Goal: Transaction & Acquisition: Download file/media

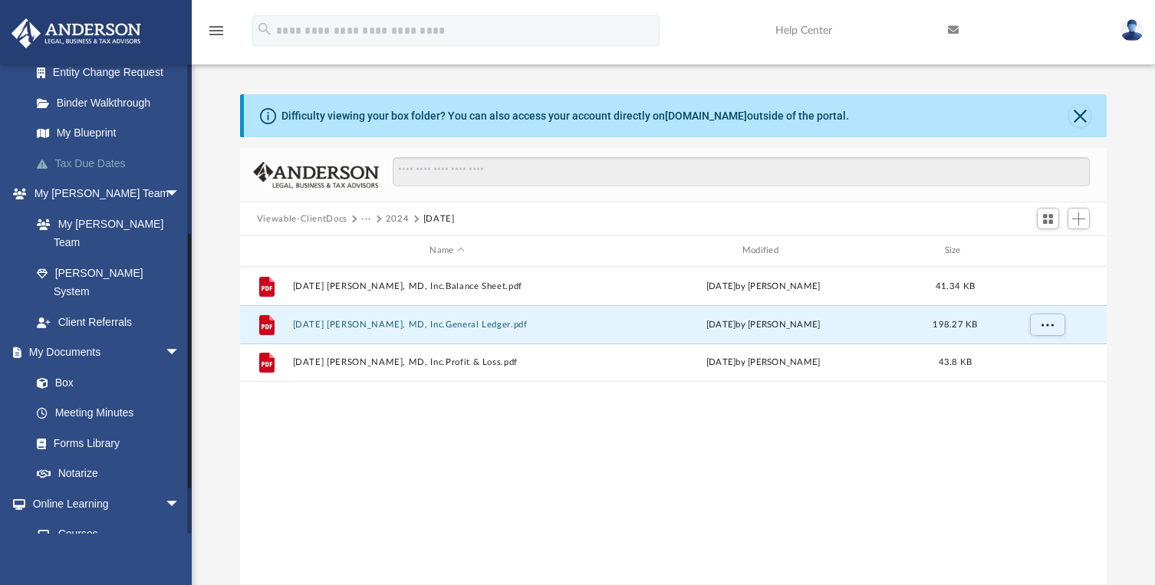
scroll to position [307, 0]
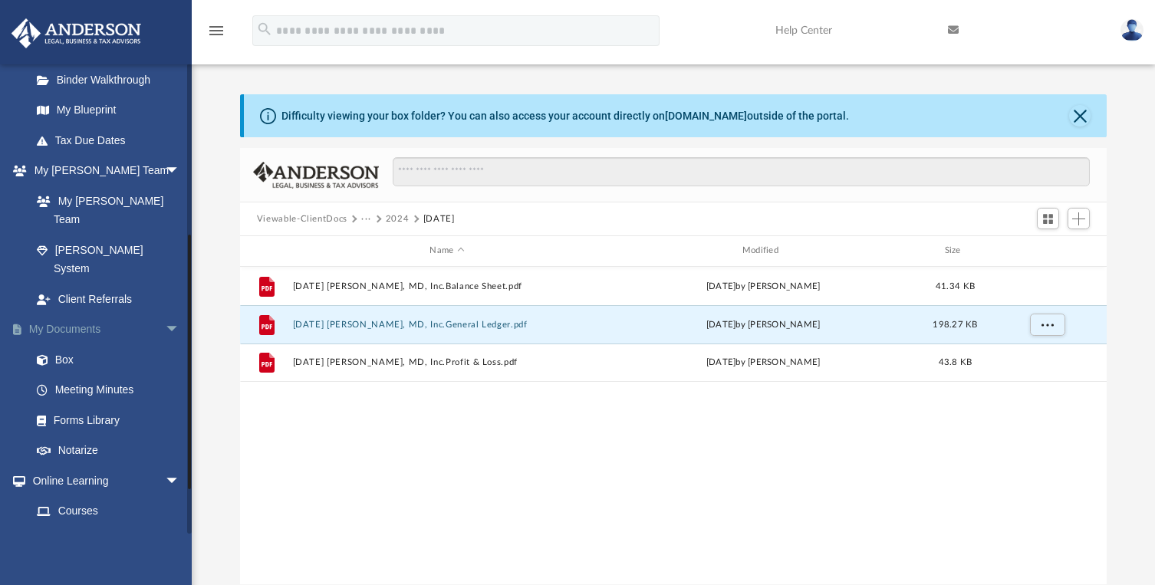
click at [64, 314] on link "My Documents arrow_drop_down" at bounding box center [107, 329] width 193 height 31
click at [312, 214] on button "Viewable-ClientDocs" at bounding box center [302, 219] width 91 height 14
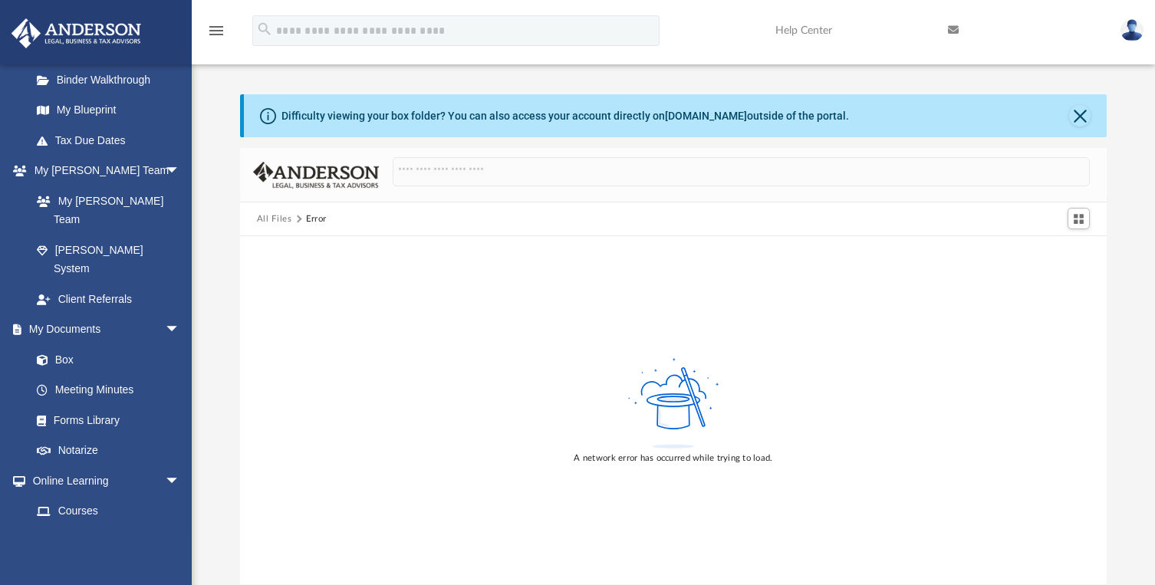
drag, startPoint x: 1135, startPoint y: 0, endPoint x: 869, endPoint y: 30, distance: 267.8
click at [869, 30] on link "Help Center" at bounding box center [850, 30] width 173 height 61
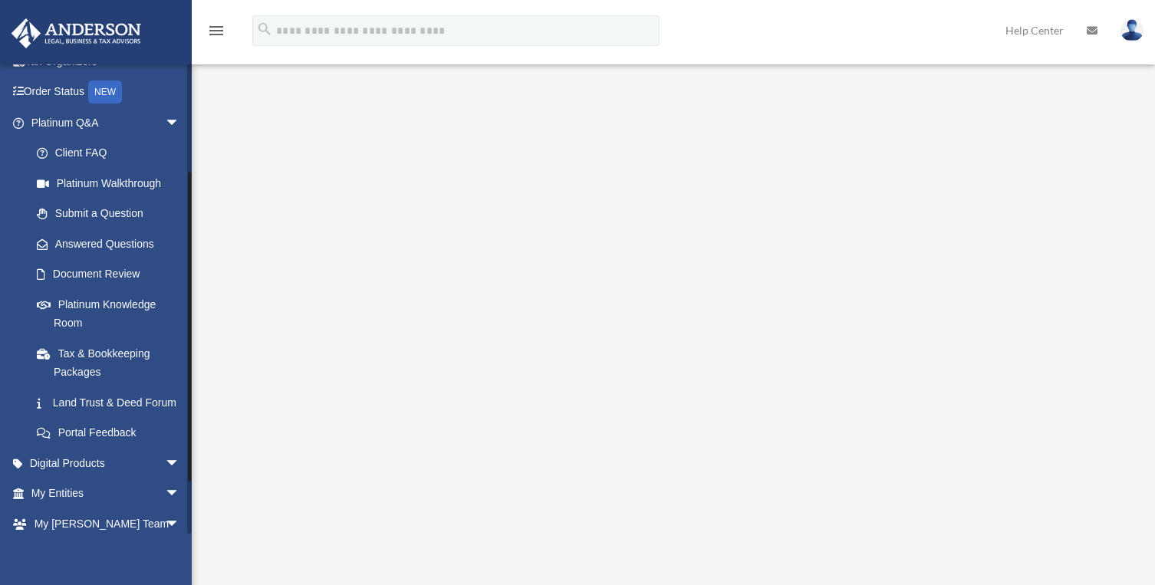
scroll to position [230, 0]
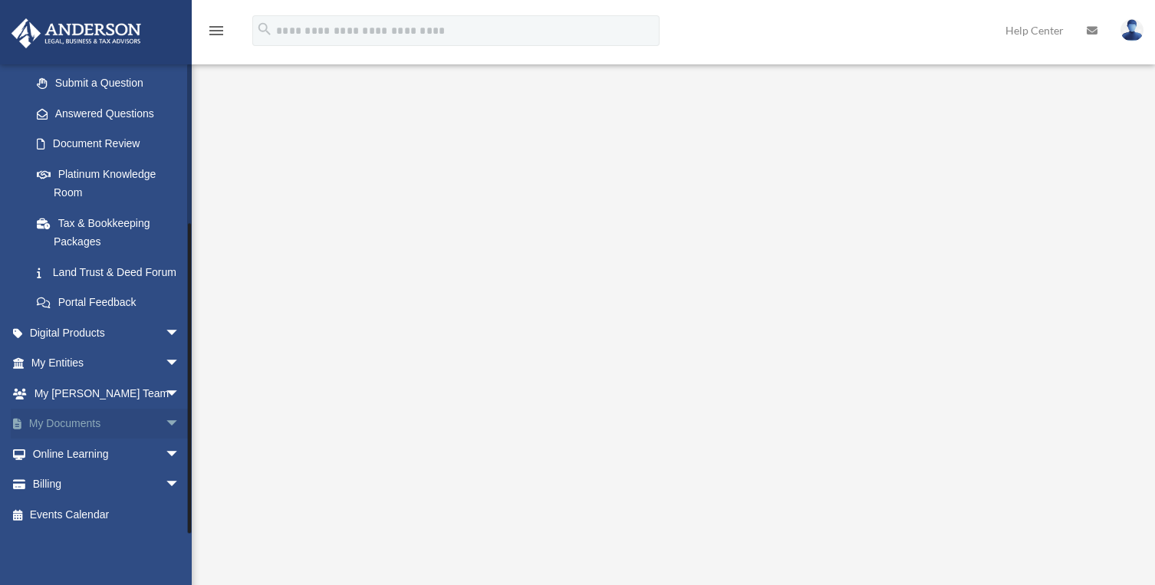
click at [67, 431] on link "My Documents arrow_drop_down" at bounding box center [107, 424] width 193 height 31
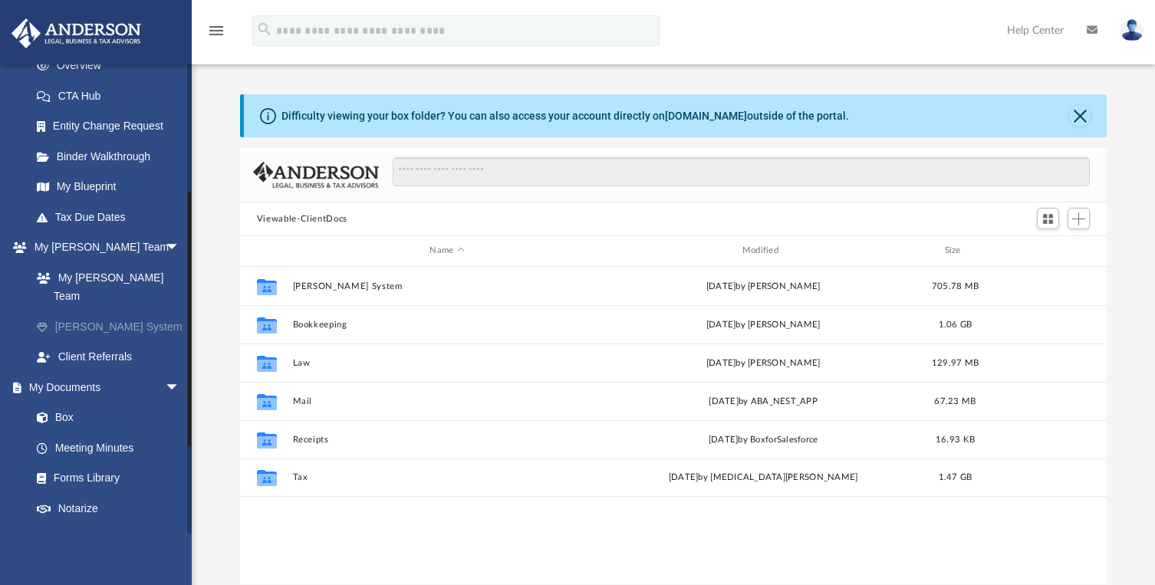
scroll to position [337, 856]
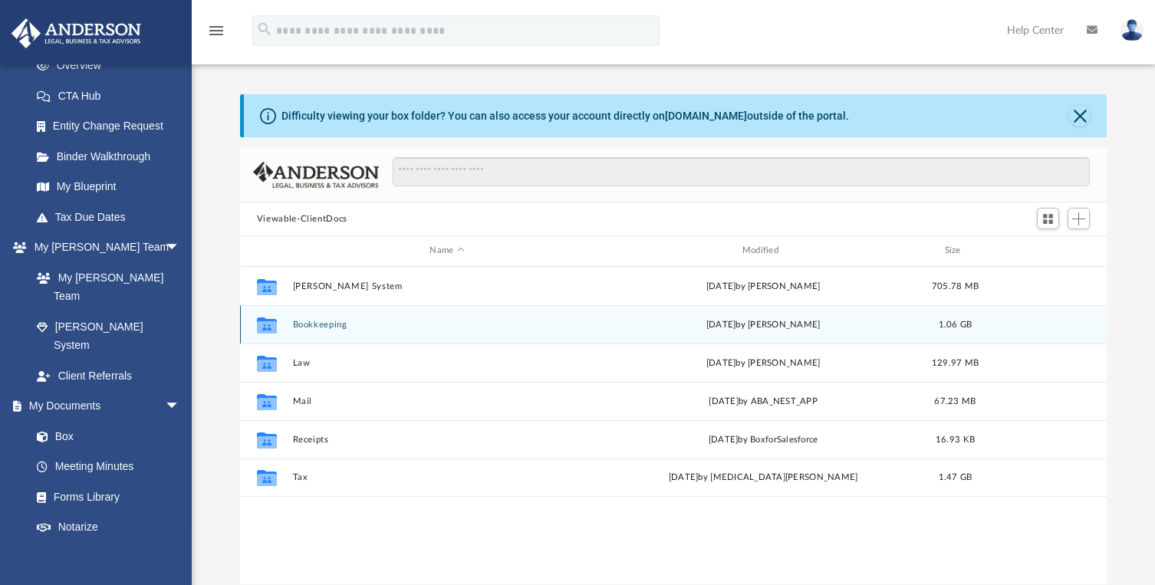
click at [328, 320] on button "Bookkeeping" at bounding box center [446, 325] width 309 height 10
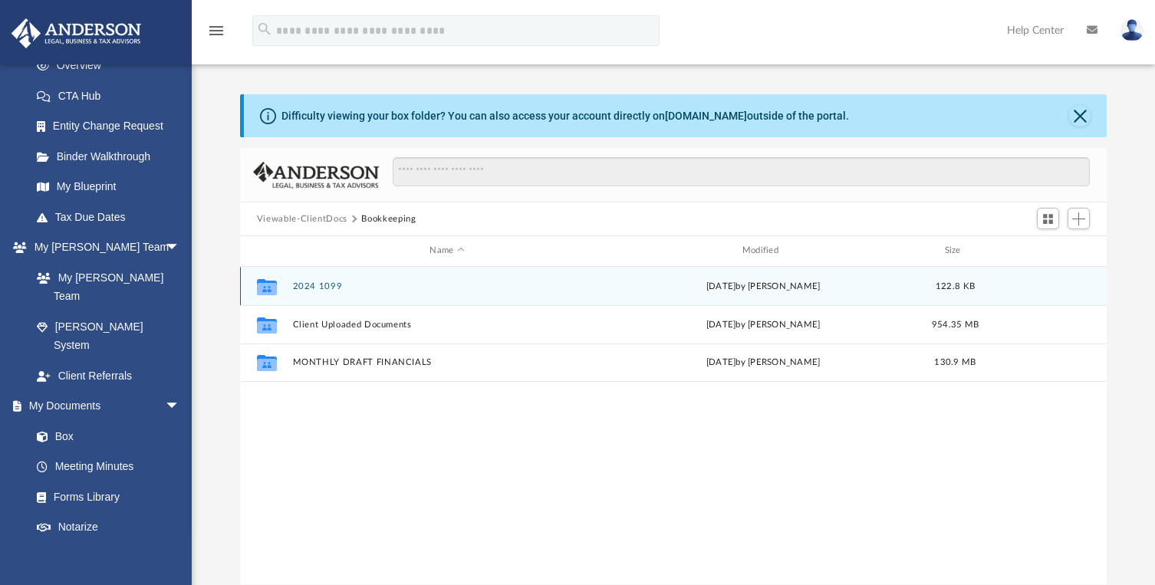
click at [328, 288] on button "2024 1099" at bounding box center [446, 286] width 309 height 10
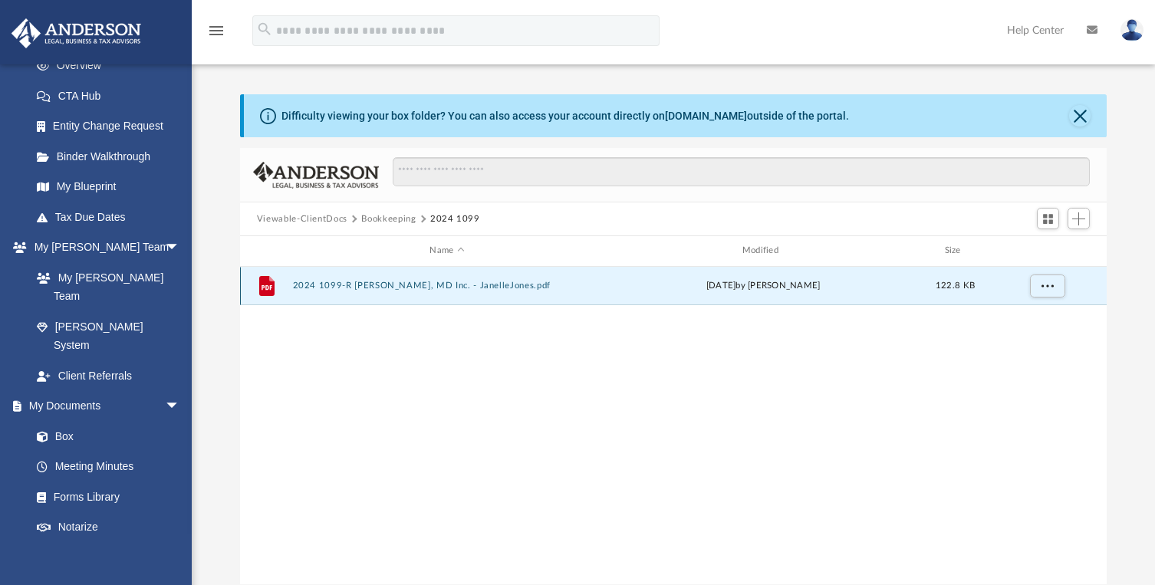
click at [361, 288] on button "2024 1099-R Janelle R. Jones, MD Inc. - JanelleJones.pdf" at bounding box center [446, 286] width 309 height 10
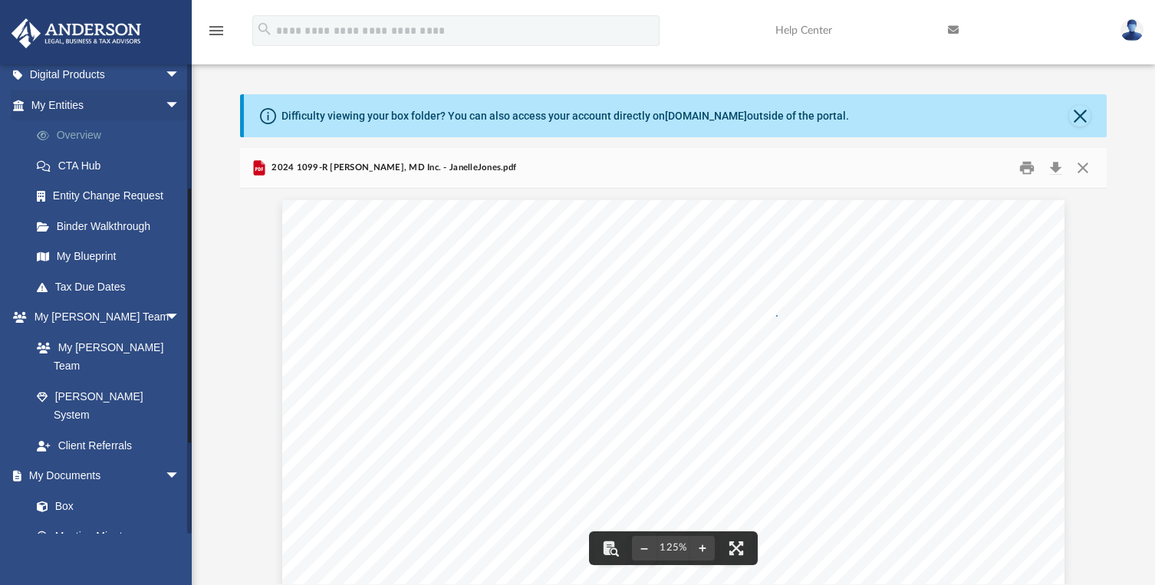
scroll to position [0, 0]
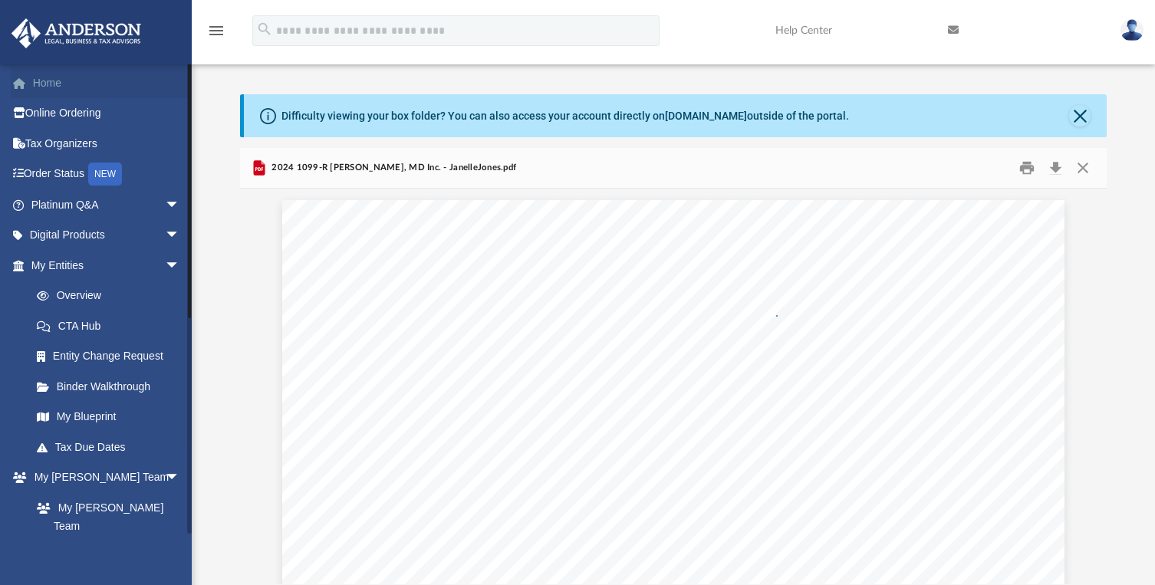
click at [54, 79] on link "Home" at bounding box center [107, 82] width 193 height 31
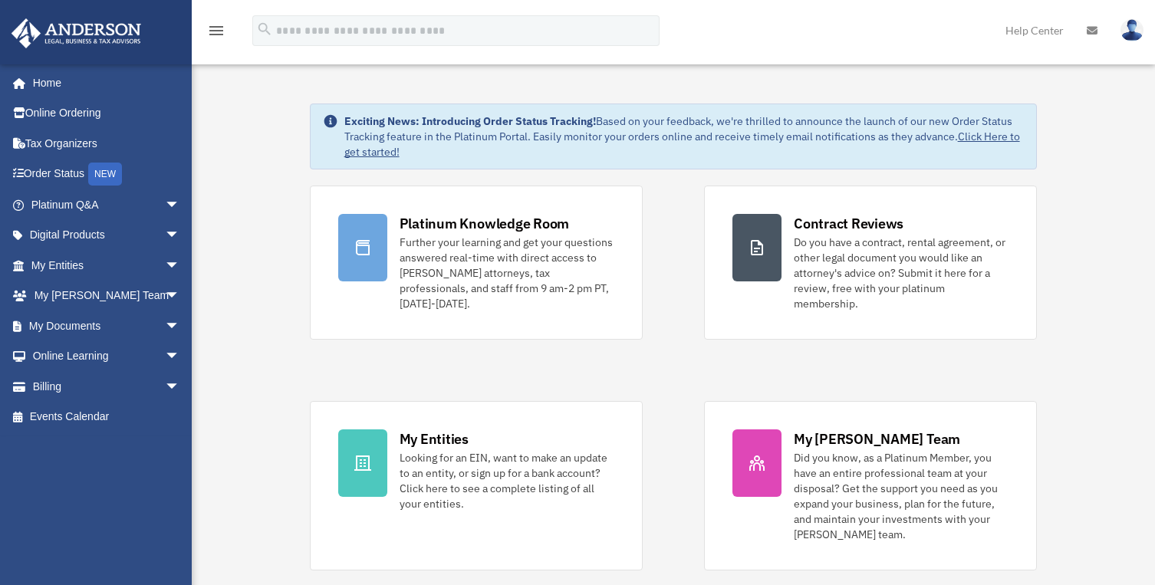
click at [865, 44] on div "menu search Site Menu add [PERSON_NAME][EMAIL_ADDRESS][PERSON_NAME][DOMAIN_NAME…" at bounding box center [578, 38] width 1132 height 52
